Goal: Task Accomplishment & Management: Use online tool/utility

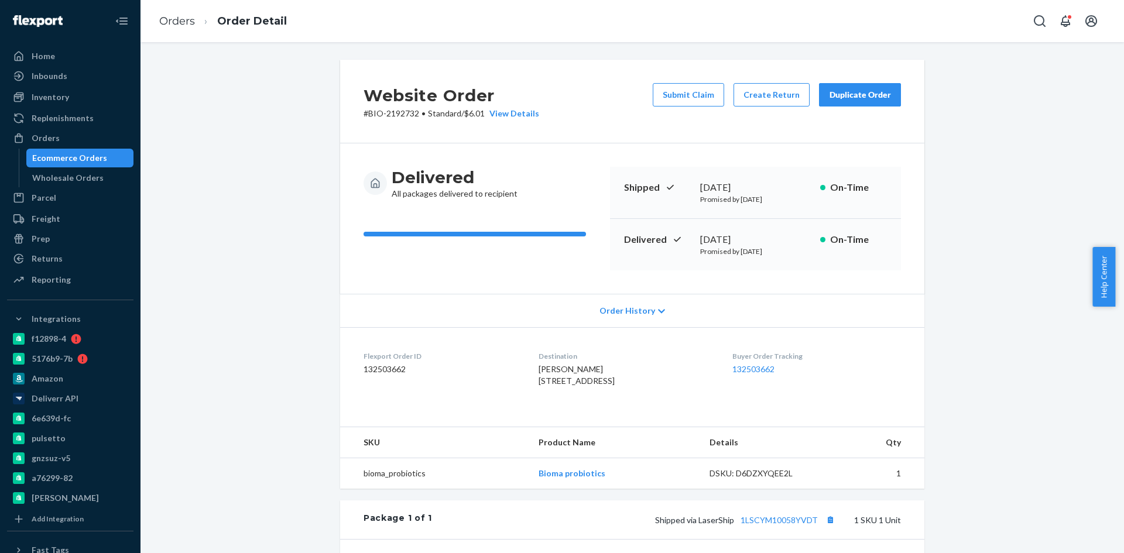
click at [78, 158] on div "Ecommerce Orders" at bounding box center [69, 158] width 75 height 12
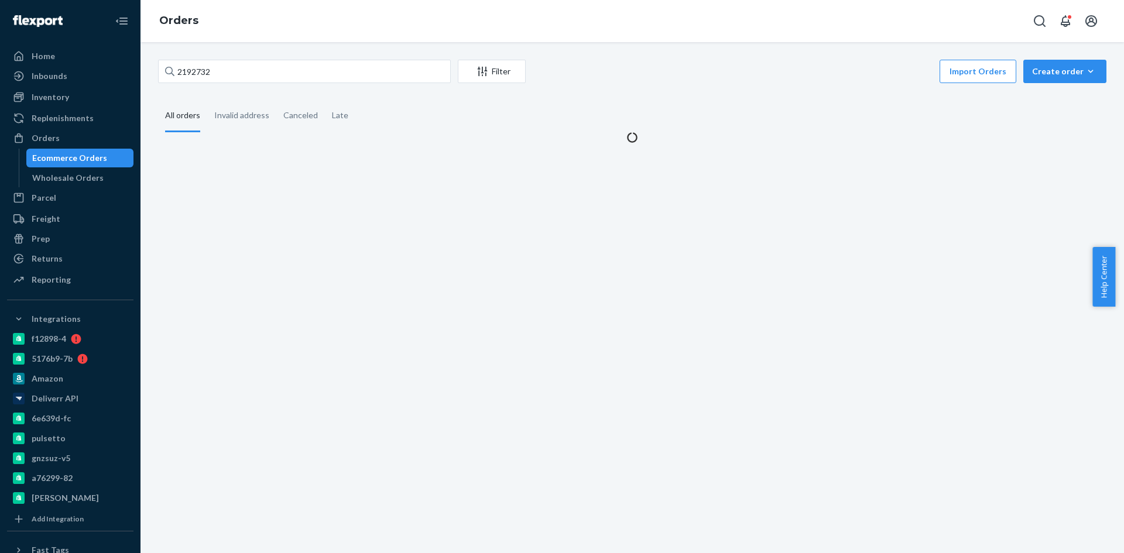
drag, startPoint x: 238, startPoint y: 47, endPoint x: 221, endPoint y: 60, distance: 21.3
click at [234, 47] on div "2192732 Filter Import Orders Create order Ecommerce order Removal order All ord…" at bounding box center [631, 297] width 983 height 511
click at [215, 66] on input "2192732" at bounding box center [304, 71] width 293 height 23
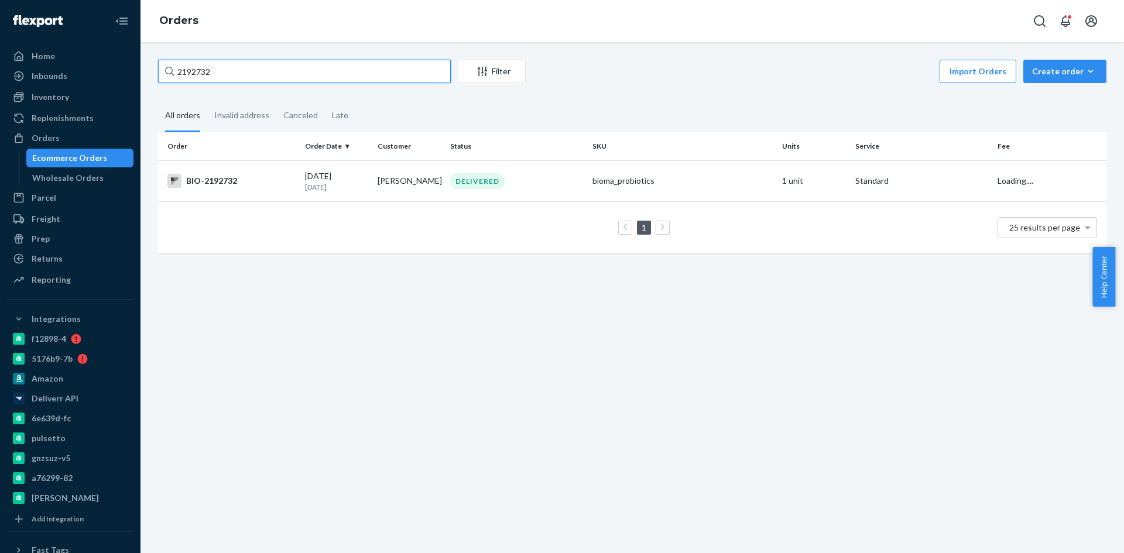
paste input "2412394"
type input "2412394"
click at [202, 183] on div "BIO-2412394" at bounding box center [231, 181] width 128 height 14
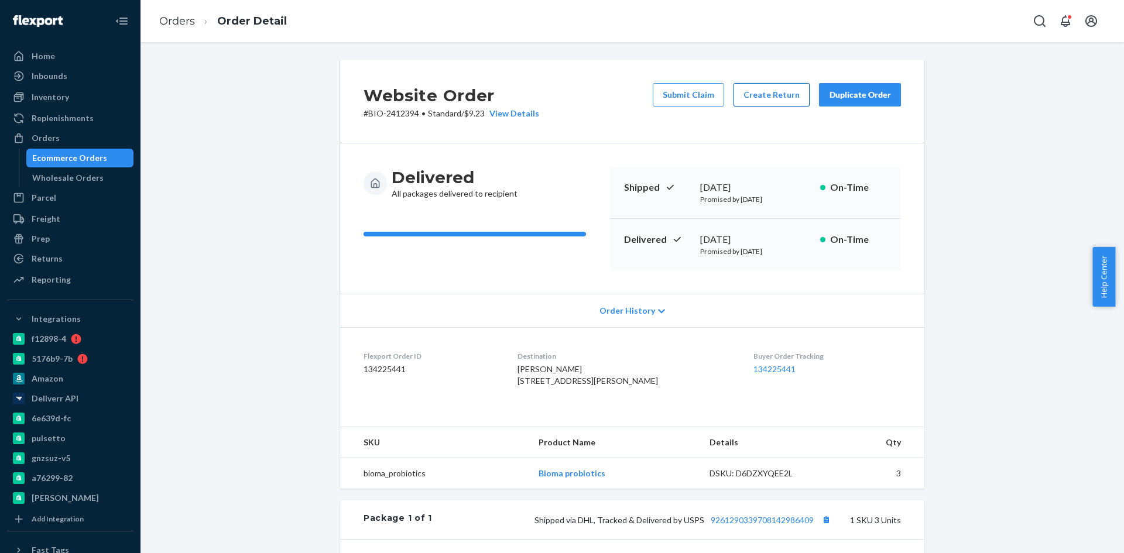
click at [762, 98] on button "Create Return" at bounding box center [771, 94] width 76 height 23
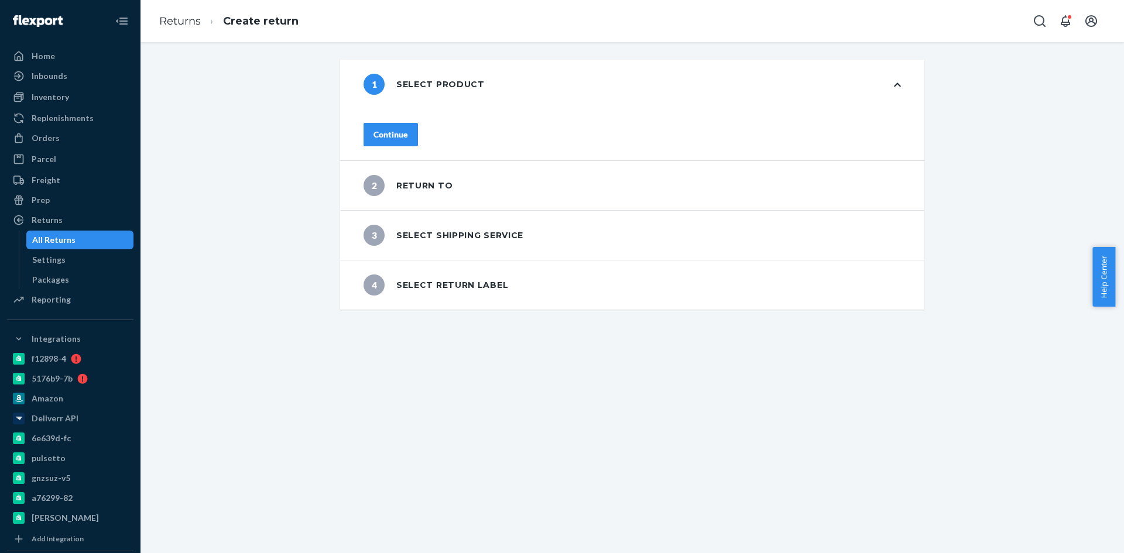
click at [408, 129] on div "Continue" at bounding box center [390, 135] width 35 height 12
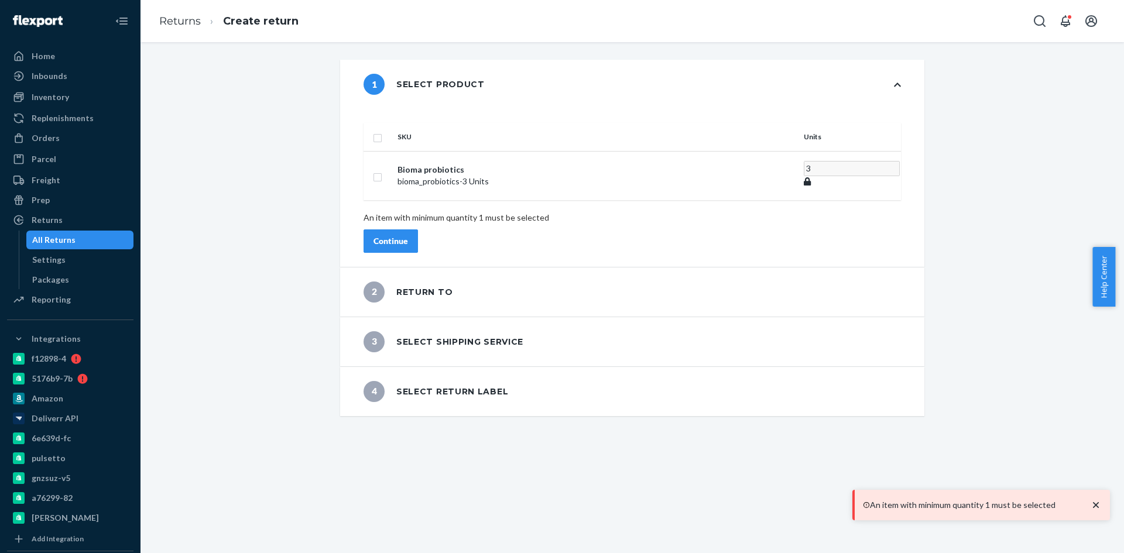
click at [382, 131] on input "checkbox" at bounding box center [377, 137] width 9 height 12
checkbox input "true"
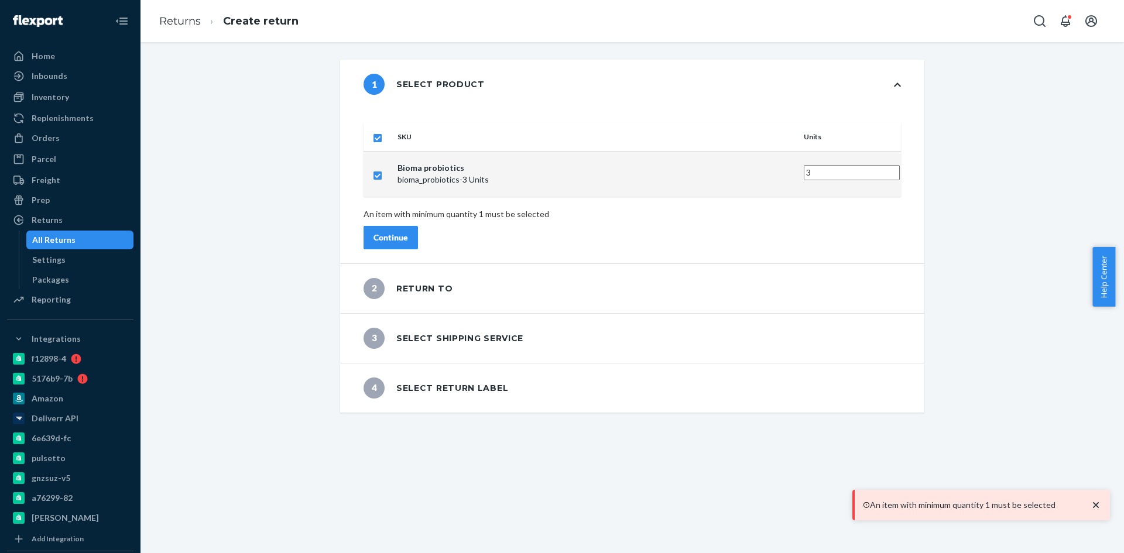
click at [408, 232] on div "Continue" at bounding box center [390, 238] width 35 height 12
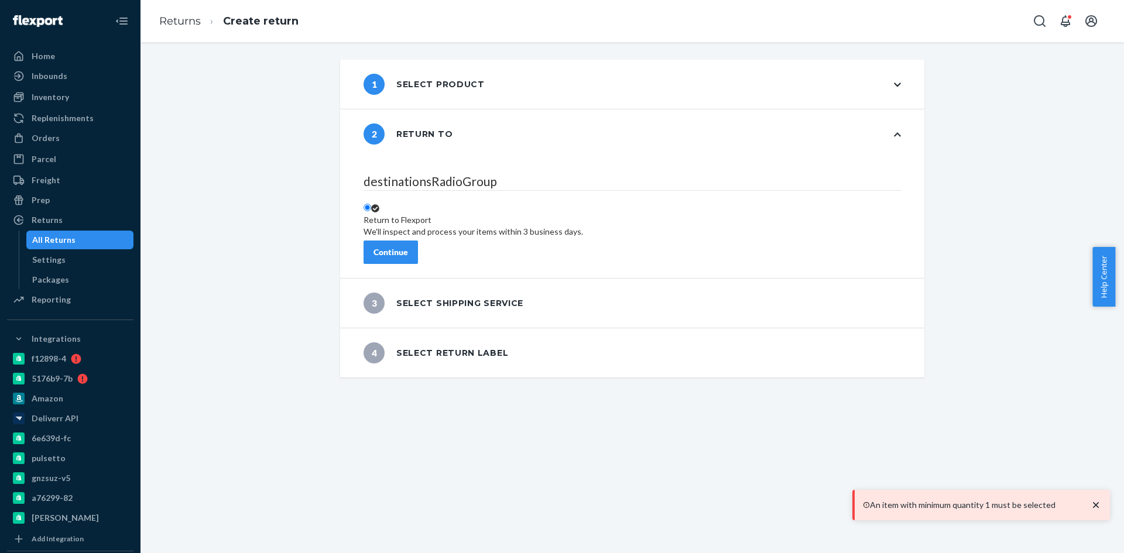
click at [408, 249] on div "Continue" at bounding box center [390, 252] width 35 height 12
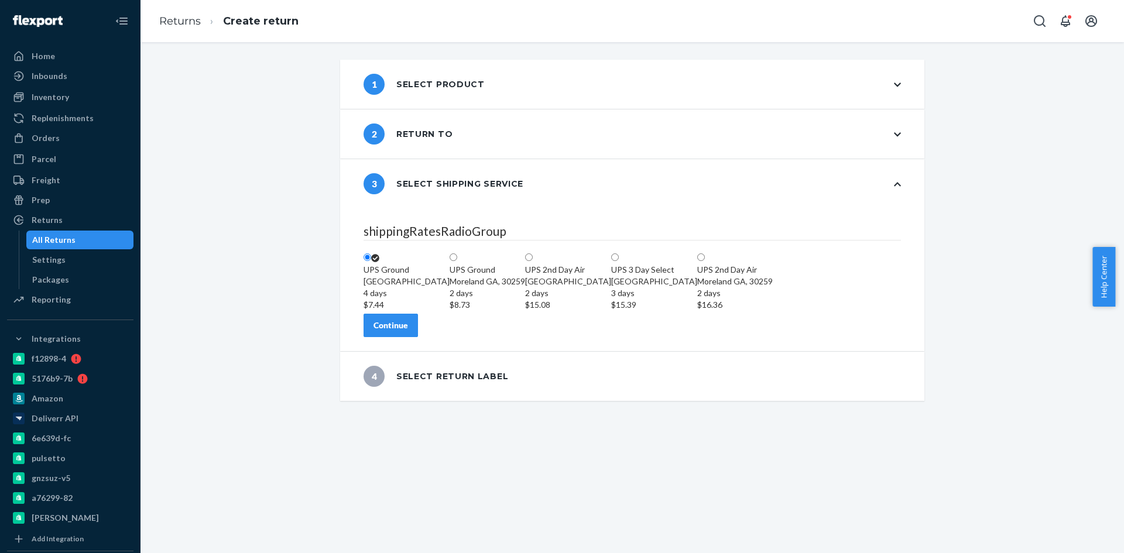
click at [399, 337] on button "Continue" at bounding box center [390, 325] width 54 height 23
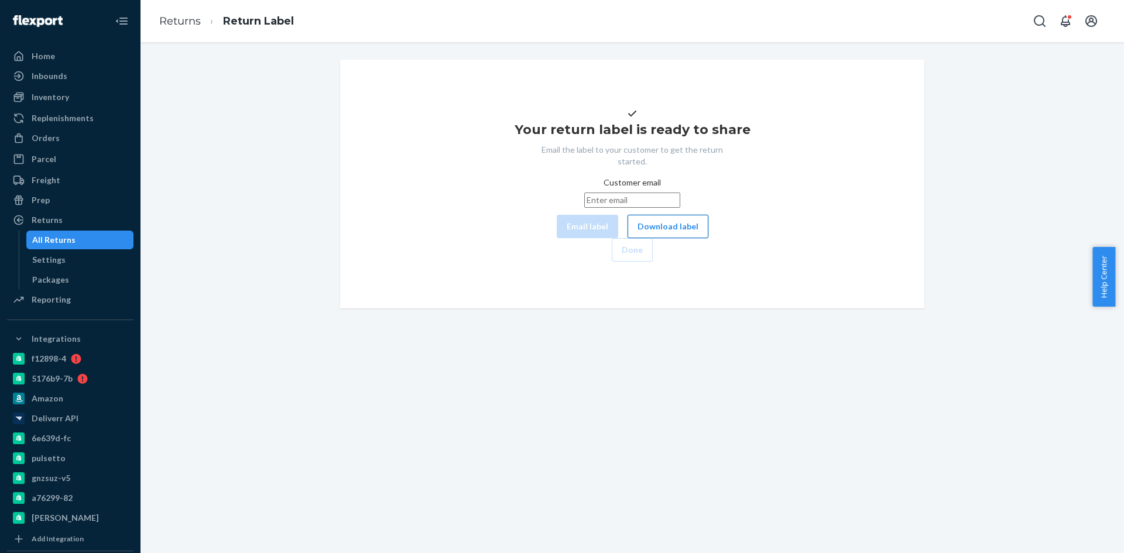
click at [627, 238] on button "Download label" at bounding box center [667, 226] width 81 height 23
